Goal: Information Seeking & Learning: Learn about a topic

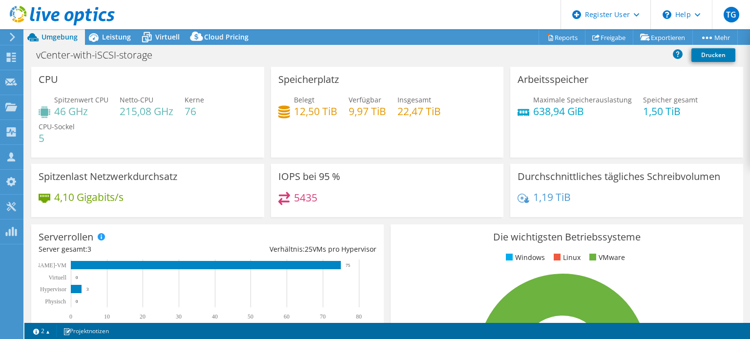
select select "EUFrankfurt"
select select "USD"
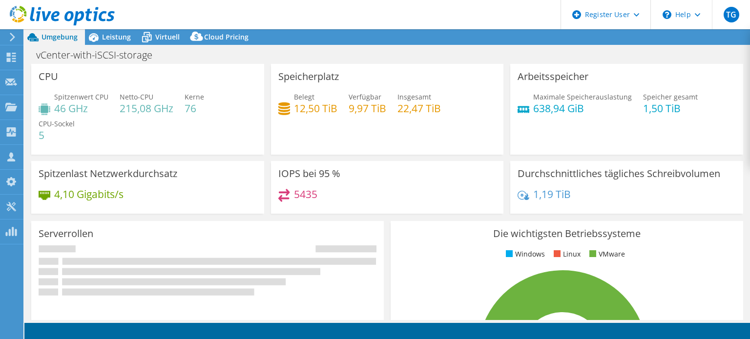
select select "EUFrankfurt"
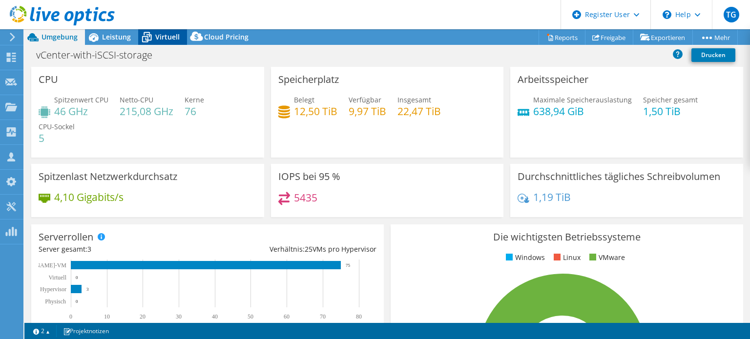
click at [163, 36] on span "Virtuell" at bounding box center [167, 36] width 24 height 9
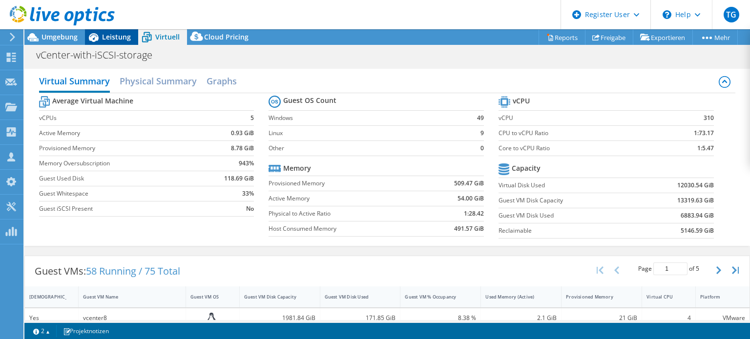
click at [107, 33] on span "Leistung" at bounding box center [116, 36] width 29 height 9
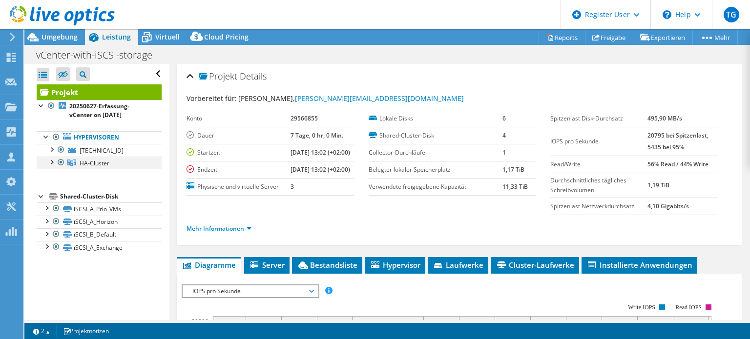
click at [51, 162] on div at bounding box center [51, 162] width 10 height 10
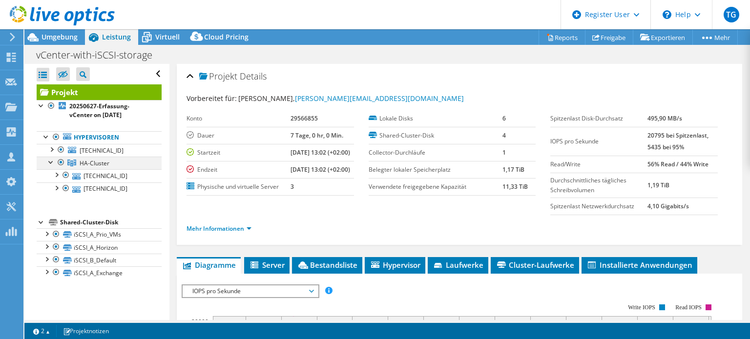
click at [51, 162] on div at bounding box center [51, 162] width 10 height 10
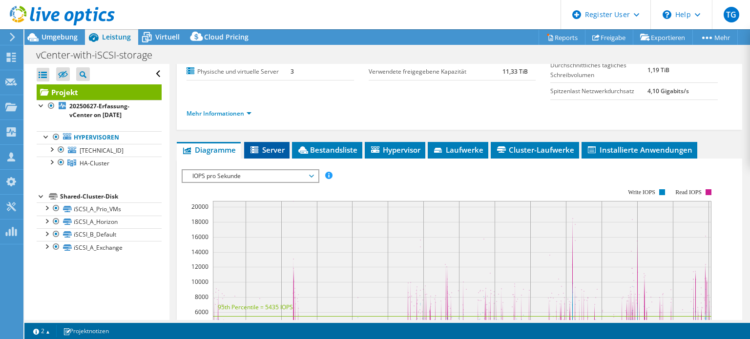
scroll to position [115, 0]
click at [244, 182] on span "IOPS pro Sekunde" at bounding box center [249, 176] width 125 height 12
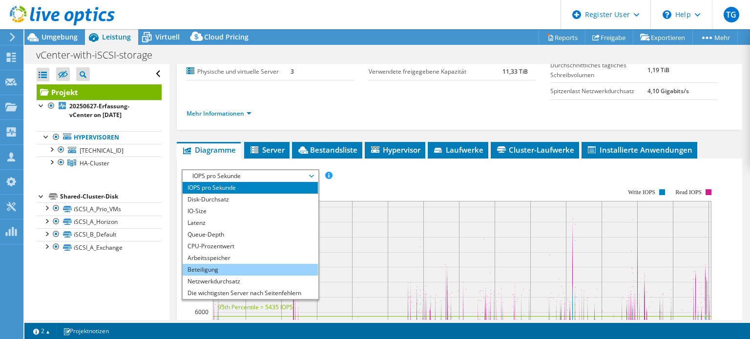
scroll to position [35, 0]
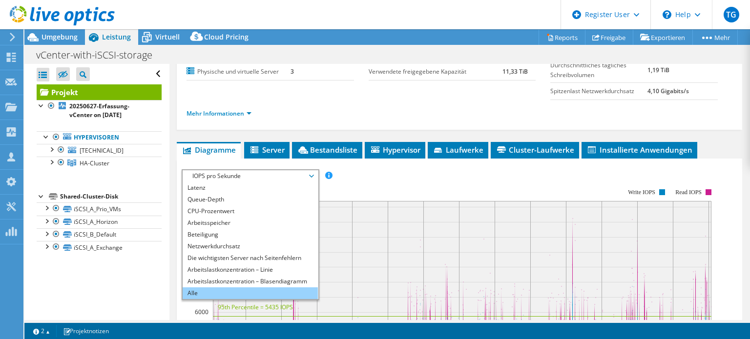
click at [226, 299] on li "Alle" at bounding box center [250, 293] width 135 height 12
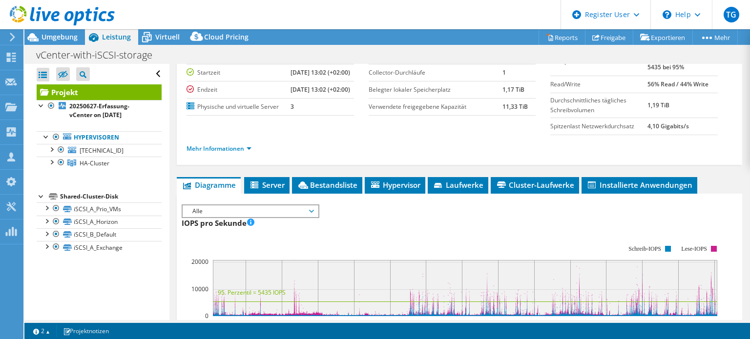
scroll to position [0, 0]
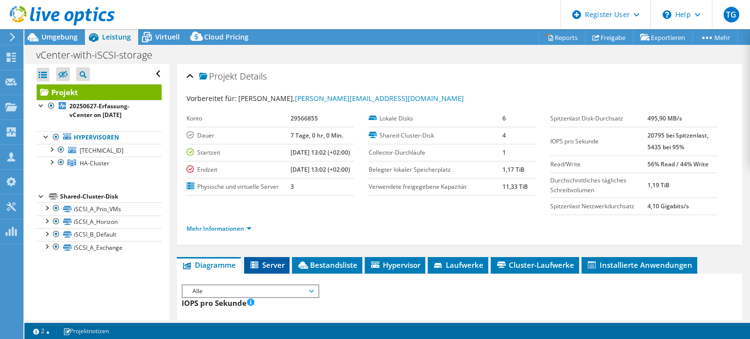
click at [275, 270] on span "Server" at bounding box center [267, 265] width 36 height 10
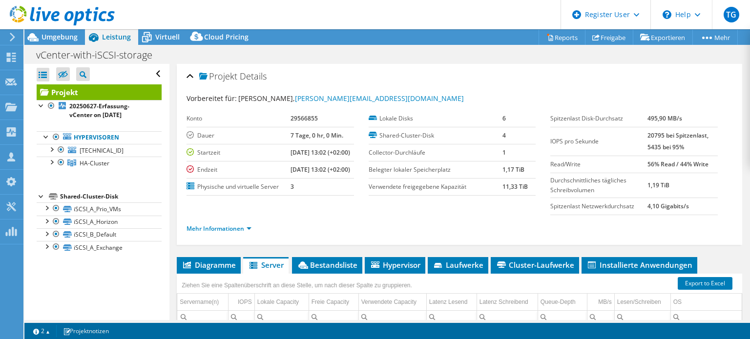
scroll to position [174, 0]
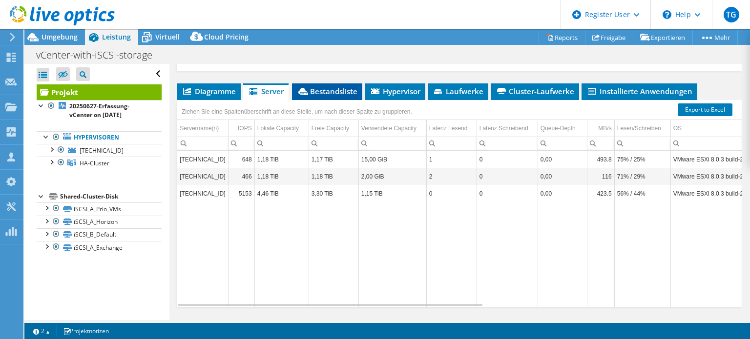
click at [324, 96] on span "Bestandsliste" at bounding box center [327, 91] width 61 height 10
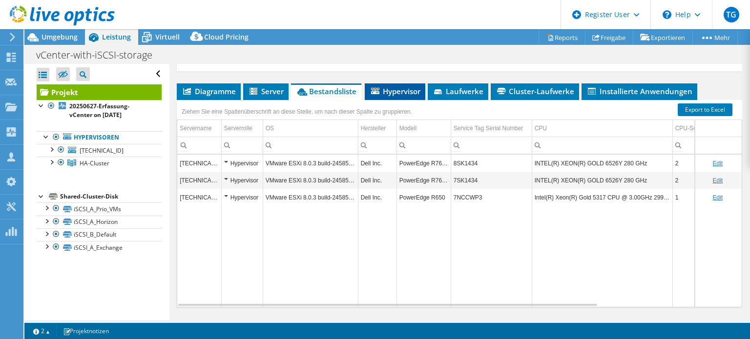
click at [395, 96] on span "Hypervisor" at bounding box center [394, 91] width 51 height 10
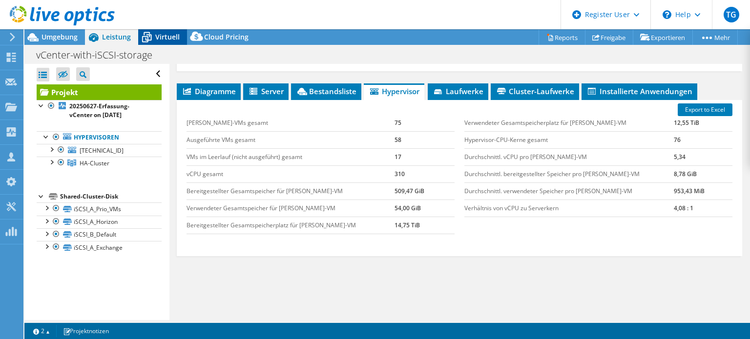
click at [167, 37] on span "Virtuell" at bounding box center [167, 36] width 24 height 9
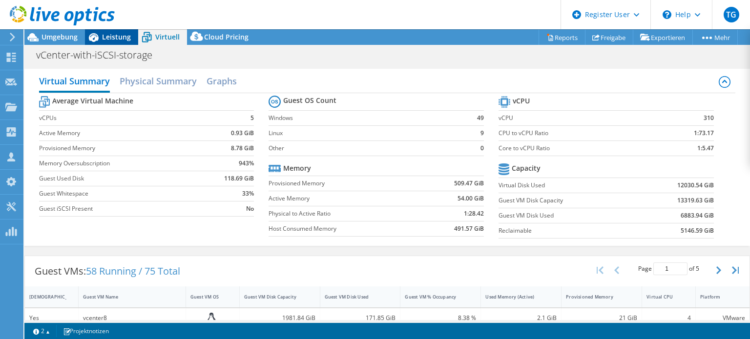
click at [104, 37] on span "Leistung" at bounding box center [116, 36] width 29 height 9
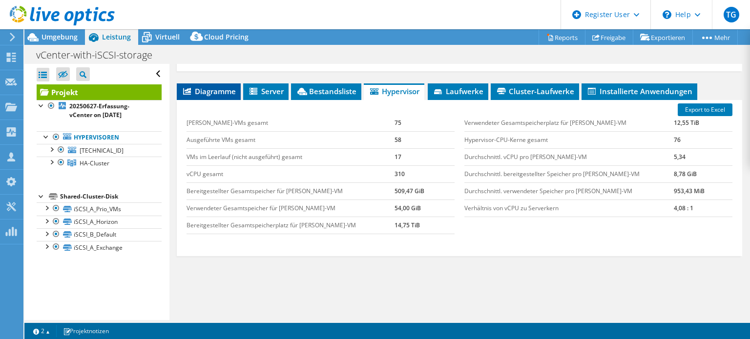
click at [221, 96] on span "Diagramme" at bounding box center [209, 91] width 54 height 10
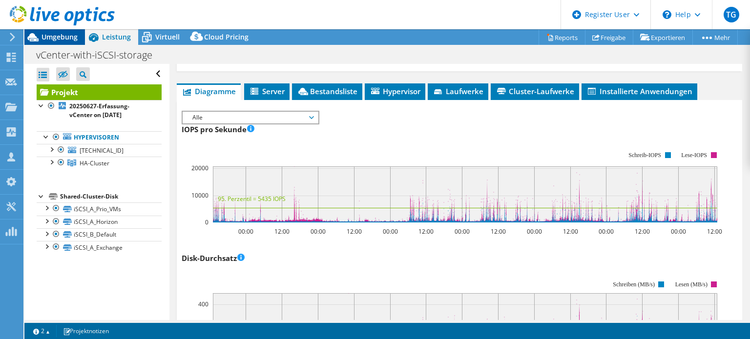
click at [51, 39] on span "Umgebung" at bounding box center [59, 36] width 36 height 9
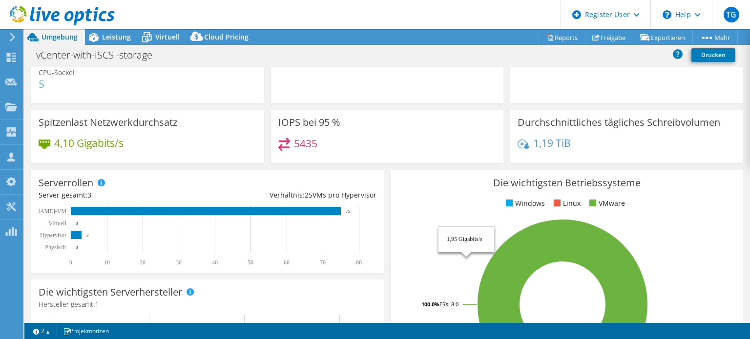
scroll to position [0, 0]
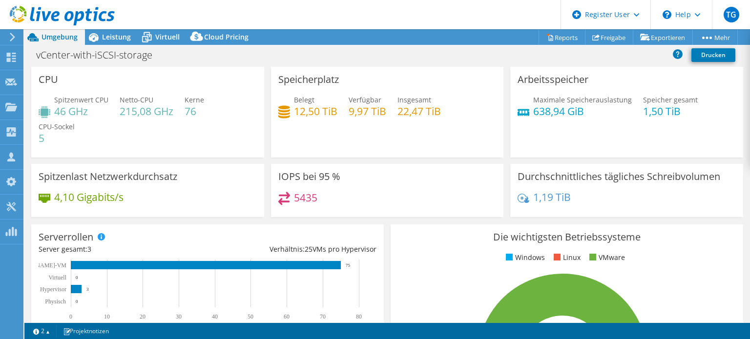
click at [106, 39] on span "Leistung" at bounding box center [116, 36] width 29 height 9
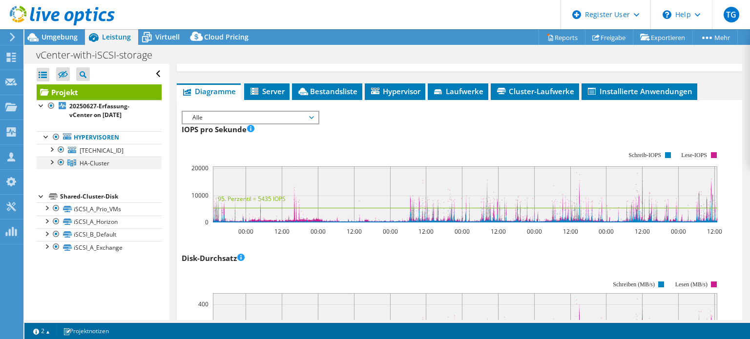
click at [51, 162] on div at bounding box center [51, 162] width 10 height 10
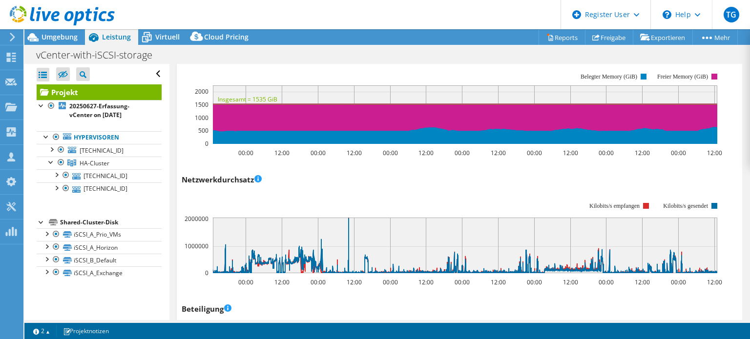
scroll to position [920, 0]
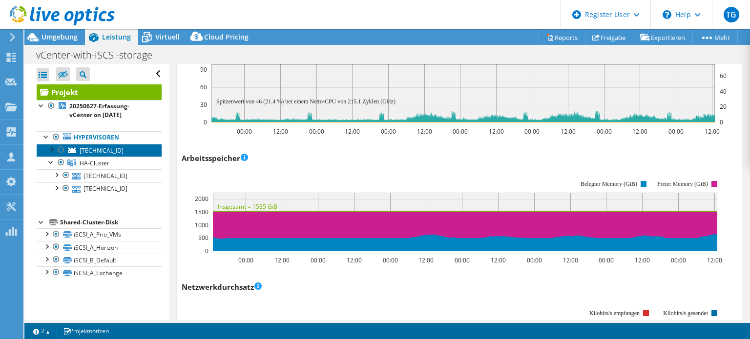
click at [89, 147] on span "[TECHNICAL_ID]" at bounding box center [102, 150] width 44 height 8
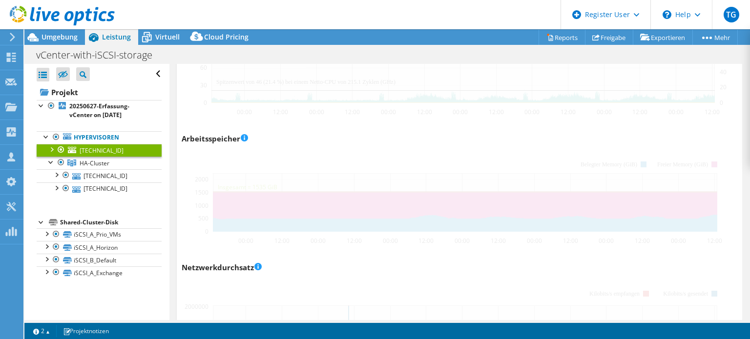
scroll to position [888, 0]
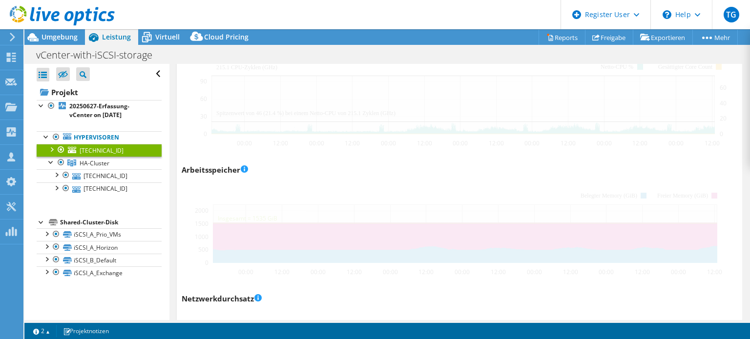
click at [59, 149] on div at bounding box center [61, 150] width 10 height 12
click at [64, 148] on div at bounding box center [61, 150] width 10 height 12
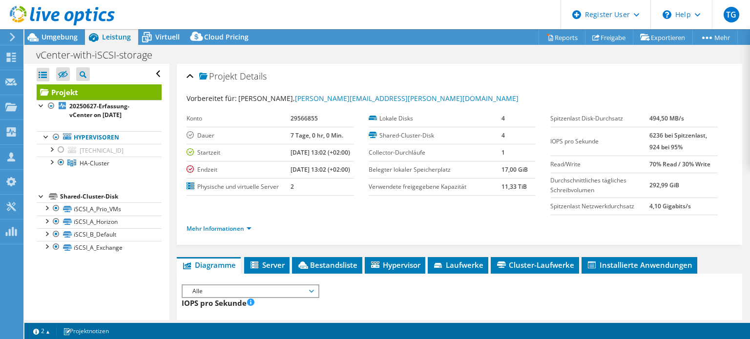
select select "EUFrankfurt"
select select "USD"
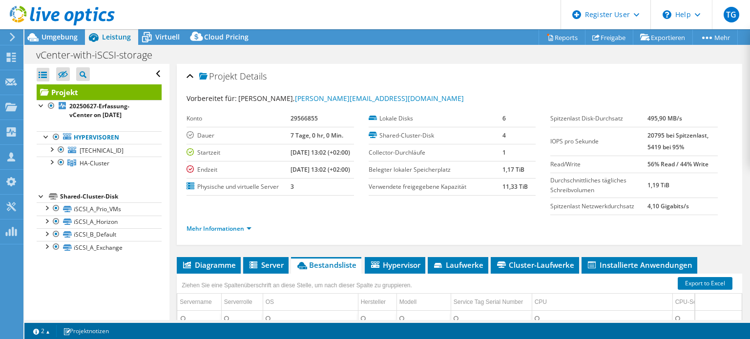
select select "EUFrankfurt"
select select "USD"
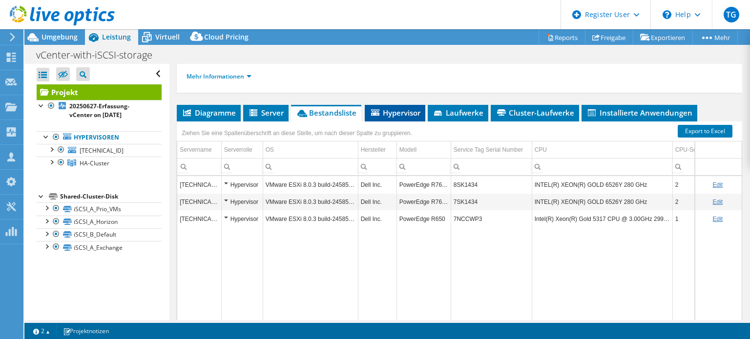
scroll to position [35, 0]
click at [387, 118] on span "Hypervisor" at bounding box center [394, 113] width 51 height 10
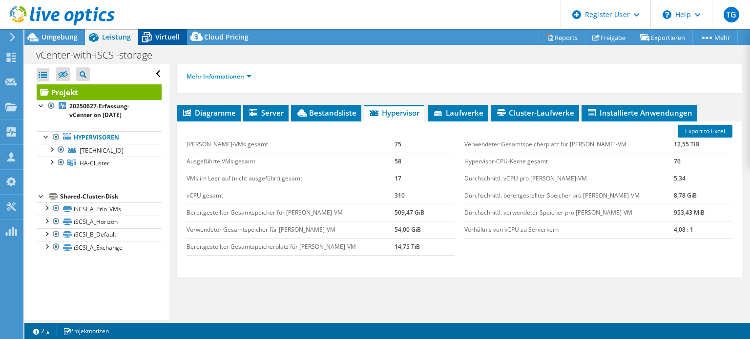
click at [152, 38] on icon at bounding box center [146, 37] width 17 height 17
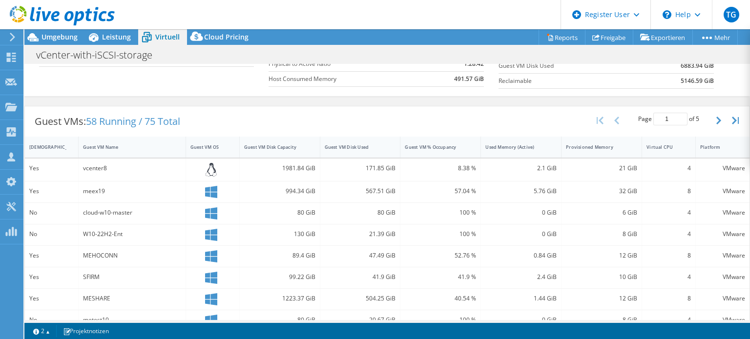
scroll to position [150, 0]
click at [45, 35] on span "Umgebung" at bounding box center [59, 36] width 36 height 9
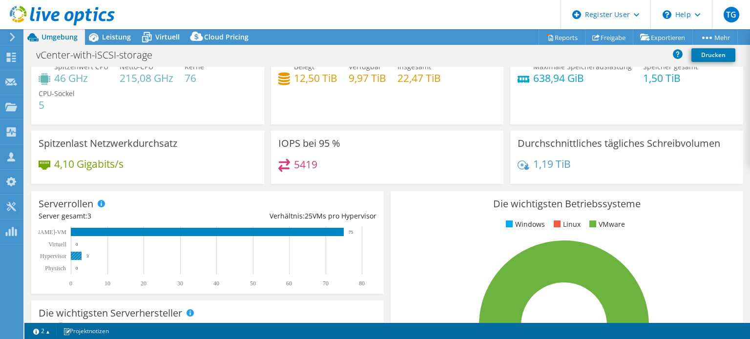
scroll to position [0, 0]
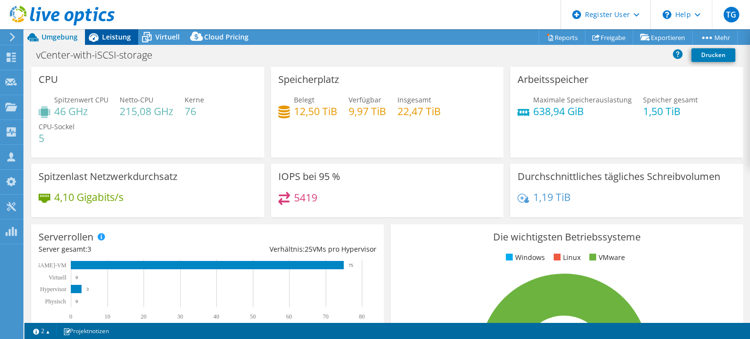
click at [110, 37] on span "Leistung" at bounding box center [116, 36] width 29 height 9
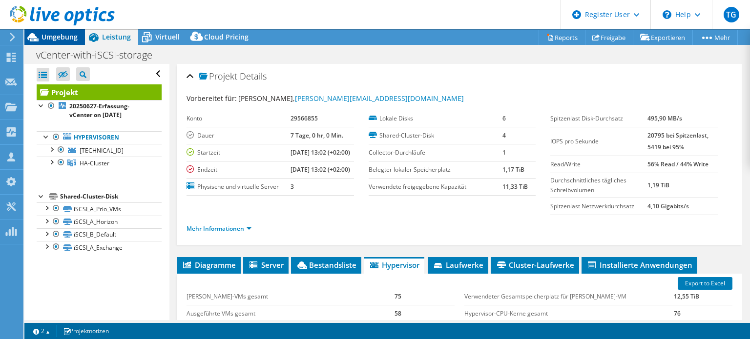
click at [52, 34] on span "Umgebung" at bounding box center [59, 36] width 36 height 9
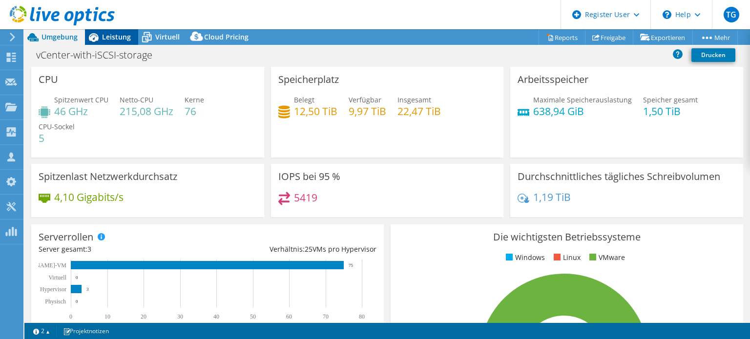
click at [103, 35] on span "Leistung" at bounding box center [116, 36] width 29 height 9
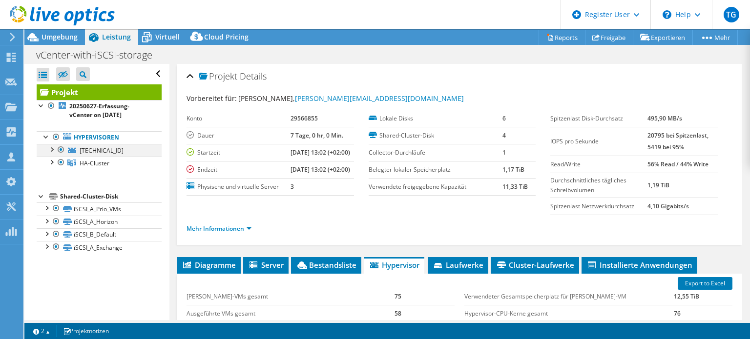
click at [60, 149] on div at bounding box center [61, 150] width 10 height 12
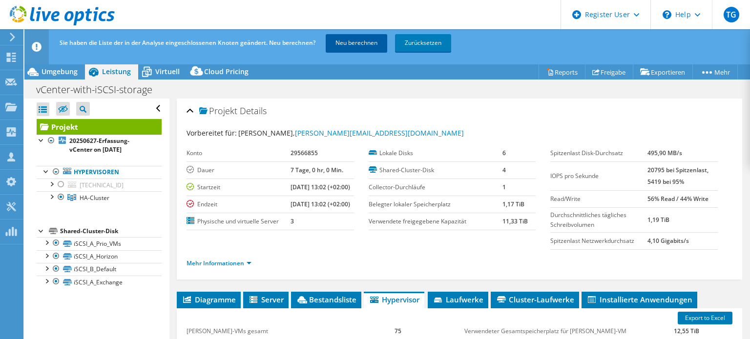
click at [344, 50] on link "Neu berechnen" at bounding box center [356, 43] width 61 height 18
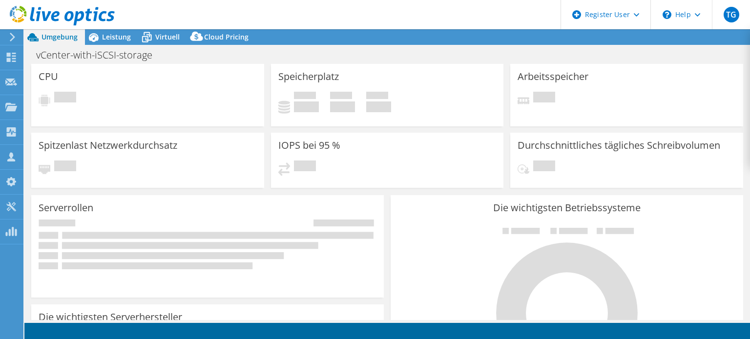
select select "EUFrankfurt"
